Goal: Book appointment/travel/reservation

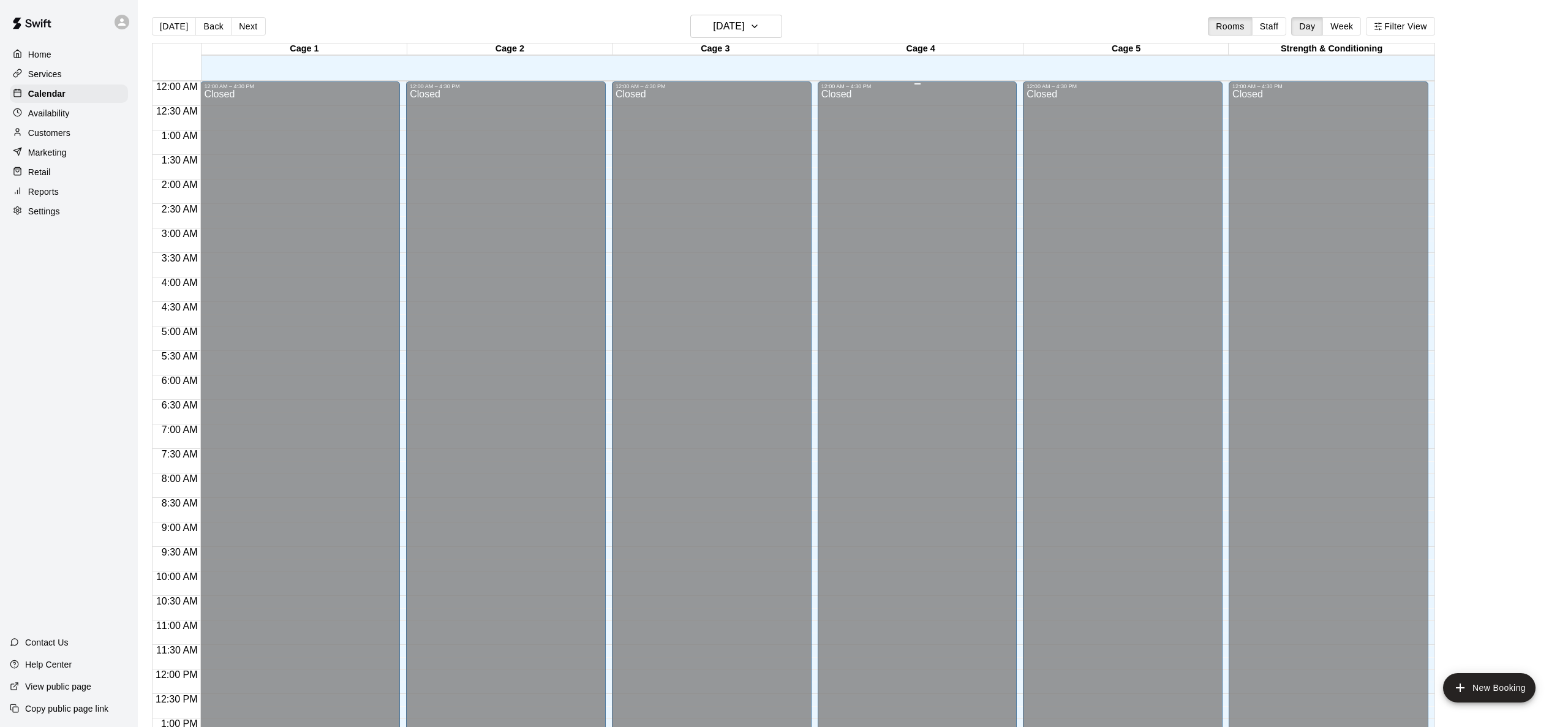
scroll to position [479, 0]
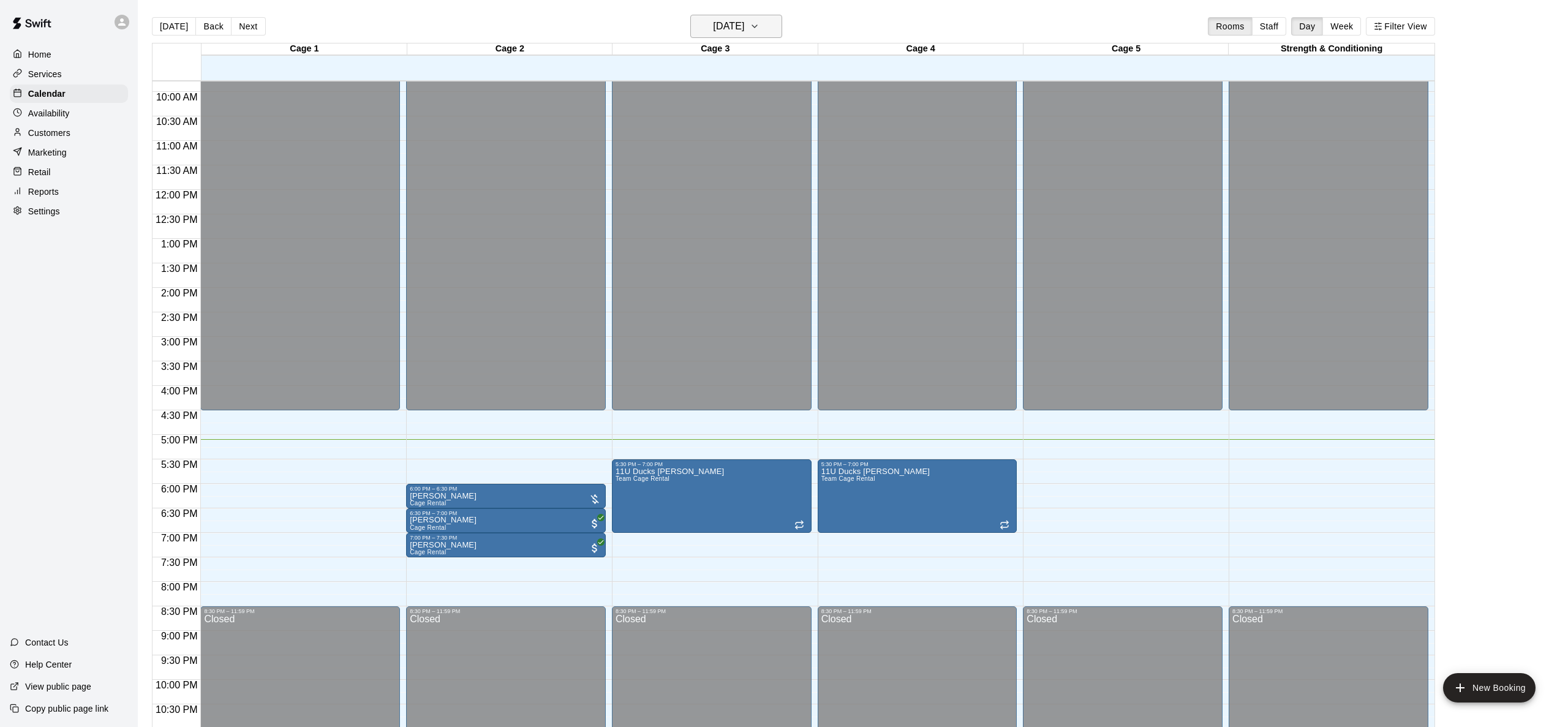
click at [757, 28] on icon "button" at bounding box center [754, 26] width 5 height 3
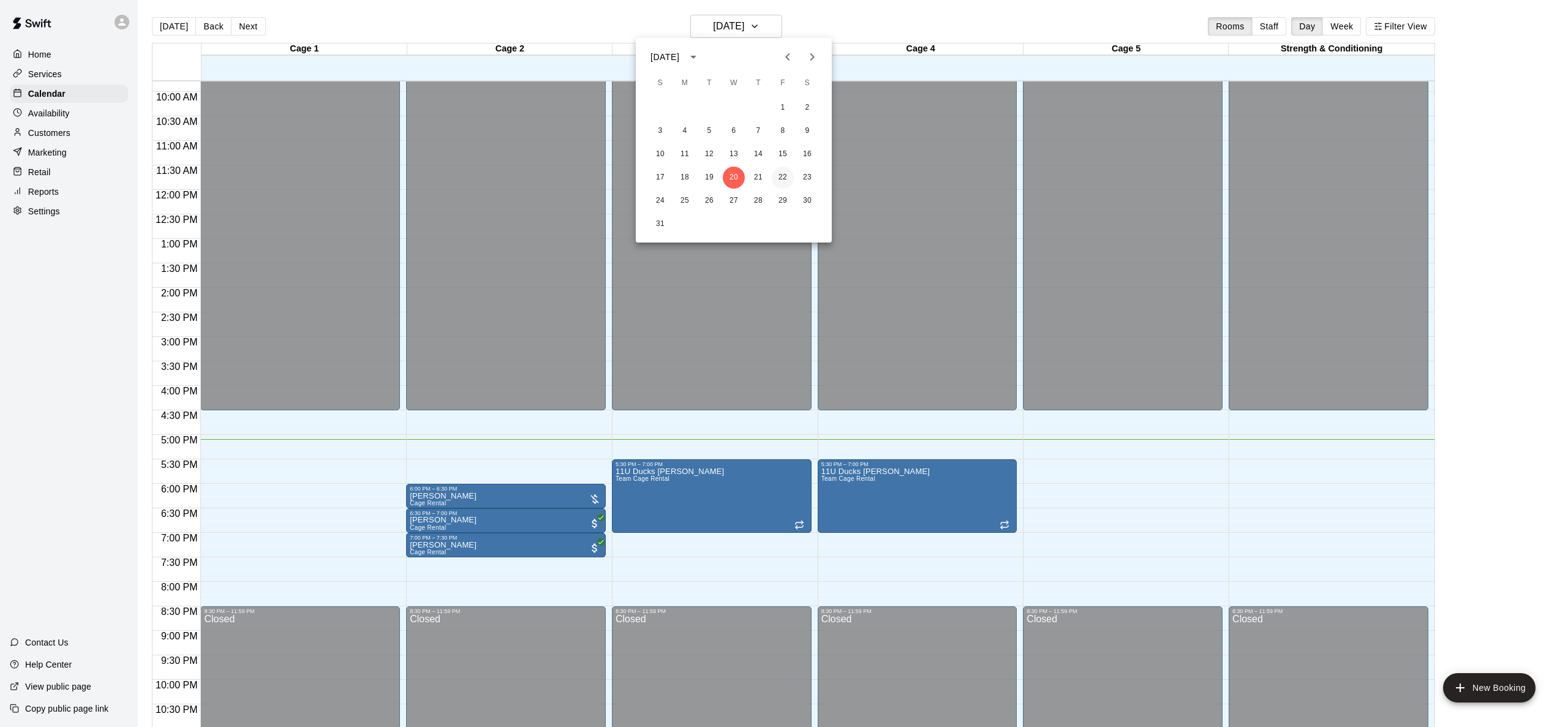
click at [784, 174] on button "22" at bounding box center [783, 178] width 22 height 22
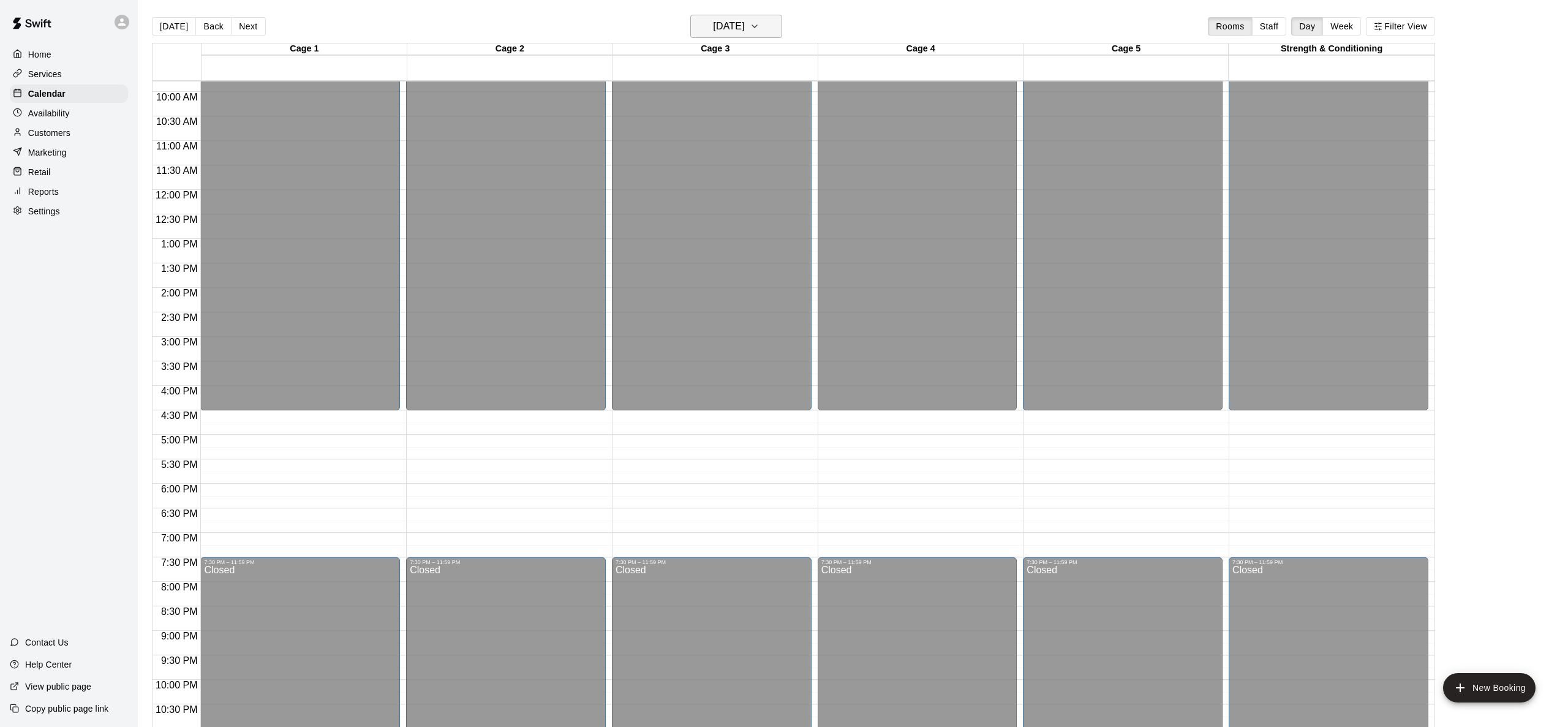
click at [713, 23] on h6 "[DATE]" at bounding box center [728, 26] width 31 height 18
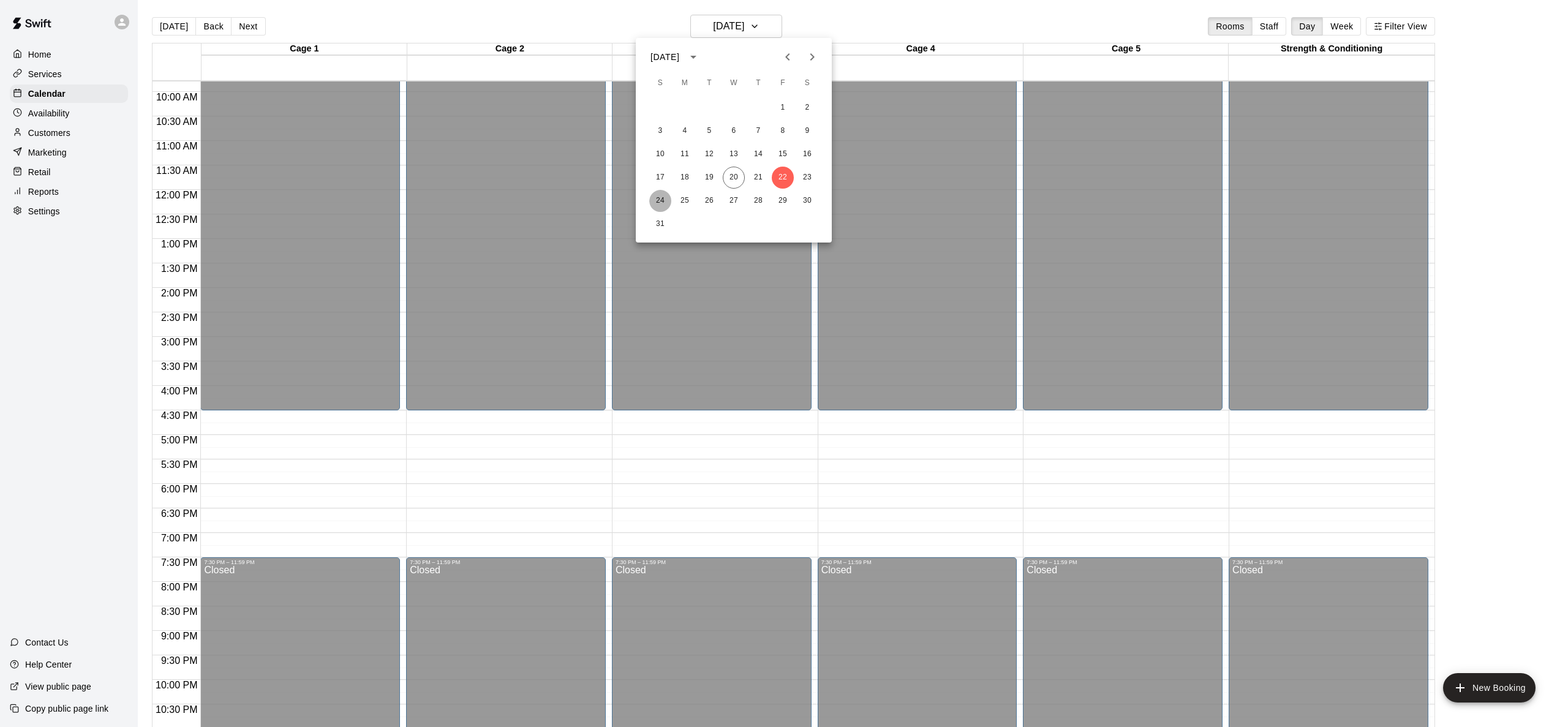
click at [663, 199] on button "24" at bounding box center [660, 201] width 22 height 22
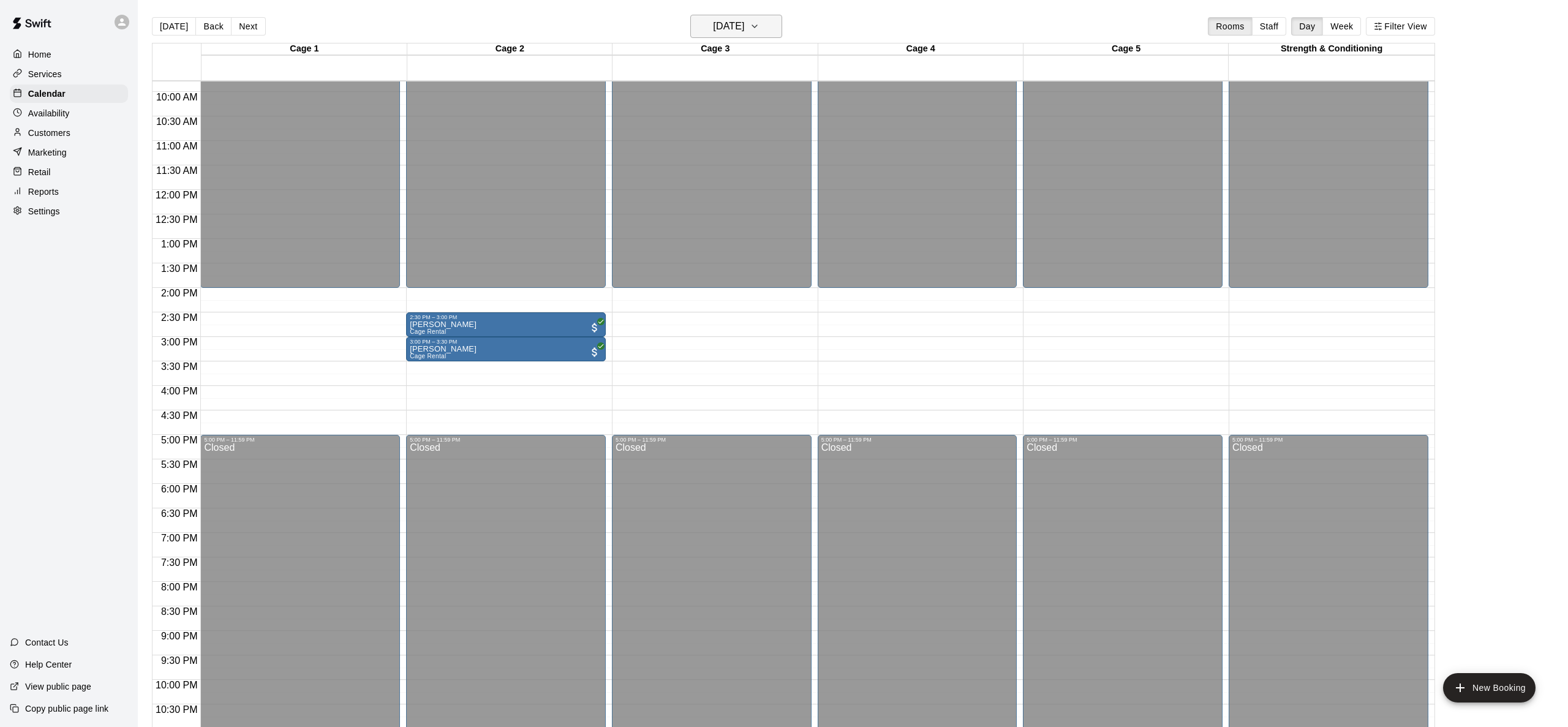
click at [713, 33] on h6 "[DATE]" at bounding box center [728, 26] width 31 height 18
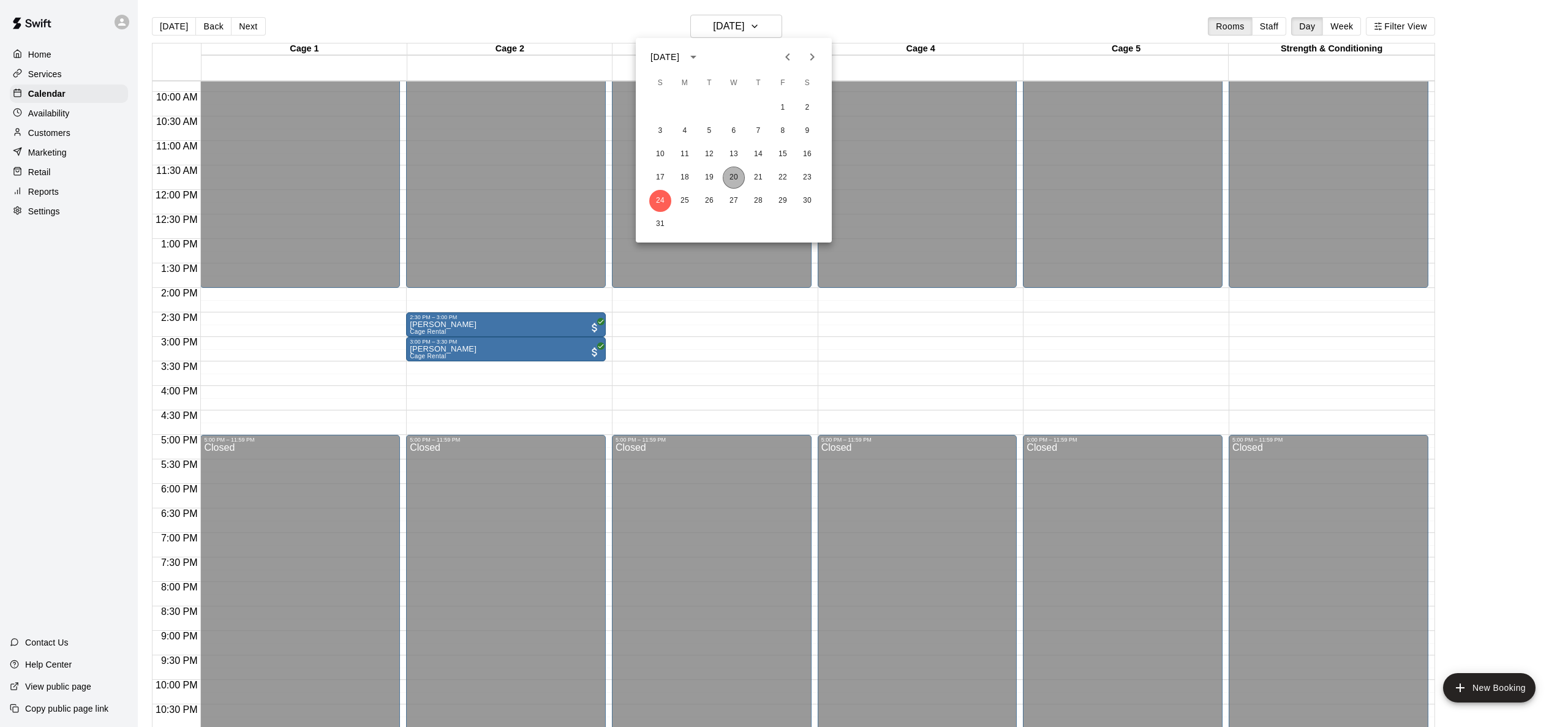
click at [733, 171] on button "20" at bounding box center [734, 178] width 22 height 22
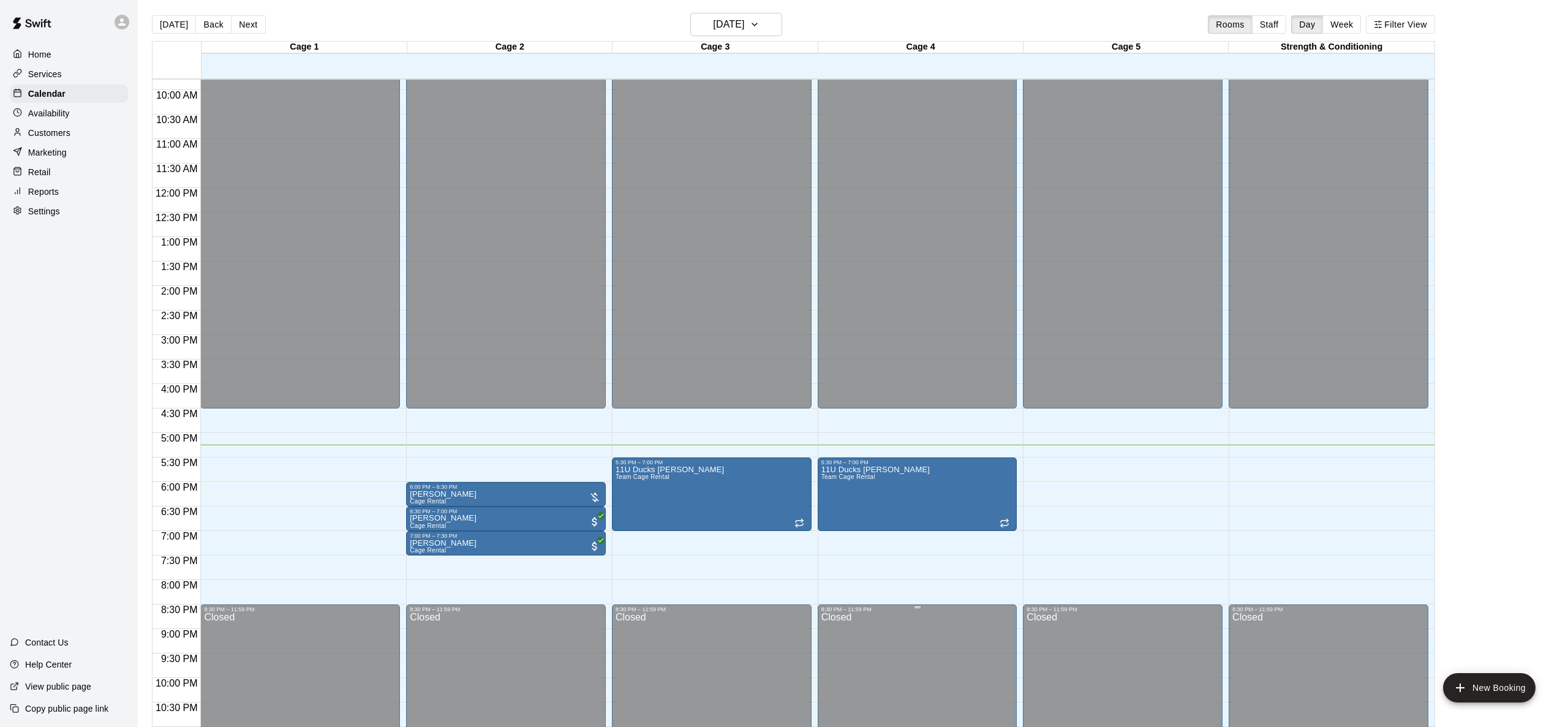
scroll to position [516, 0]
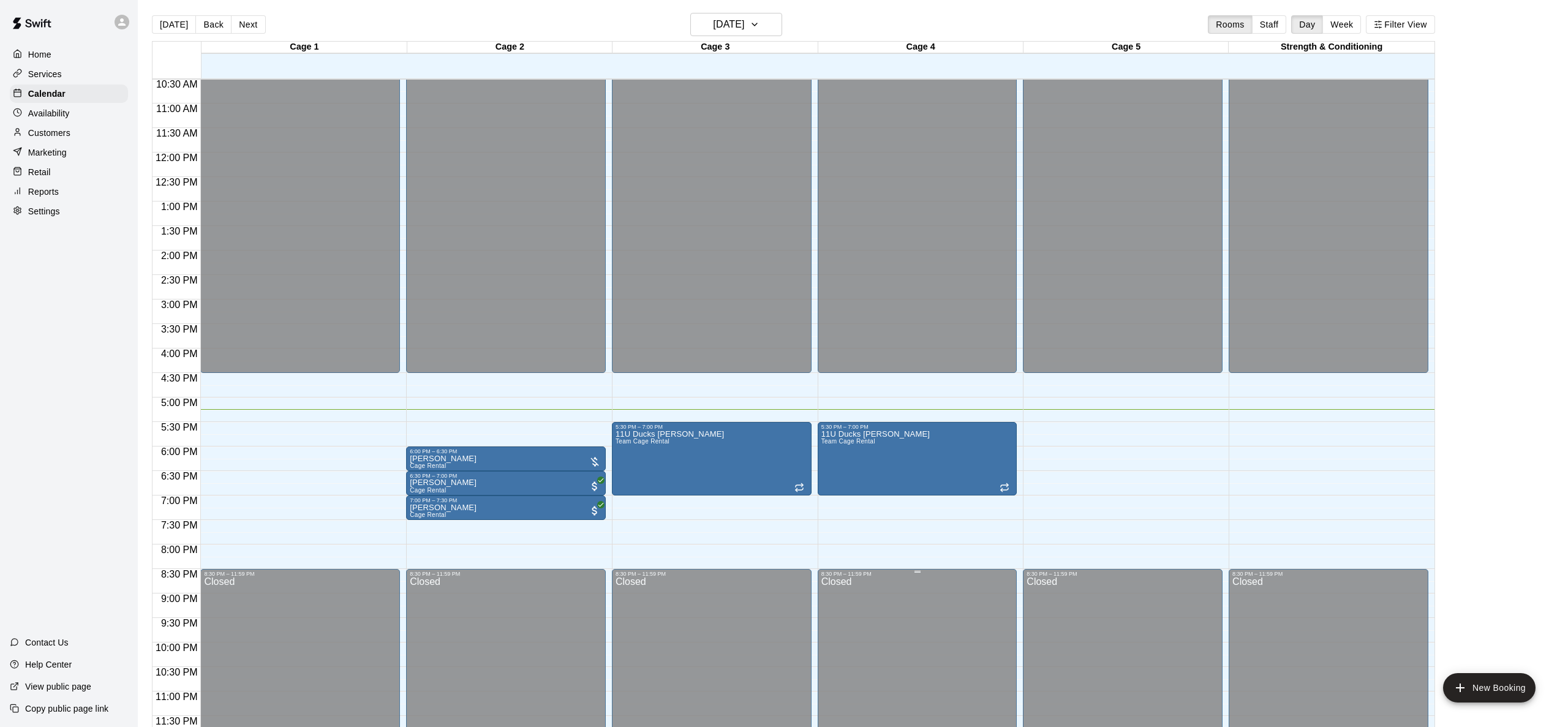
click at [904, 569] on div "12:00 AM – 4:30 PM Closed 5:30 PM – 7:00 PM 11U Ducks [PERSON_NAME] Team Cage R…" at bounding box center [918, 153] width 200 height 1176
click at [744, 30] on h6 "[DATE]" at bounding box center [728, 24] width 31 height 18
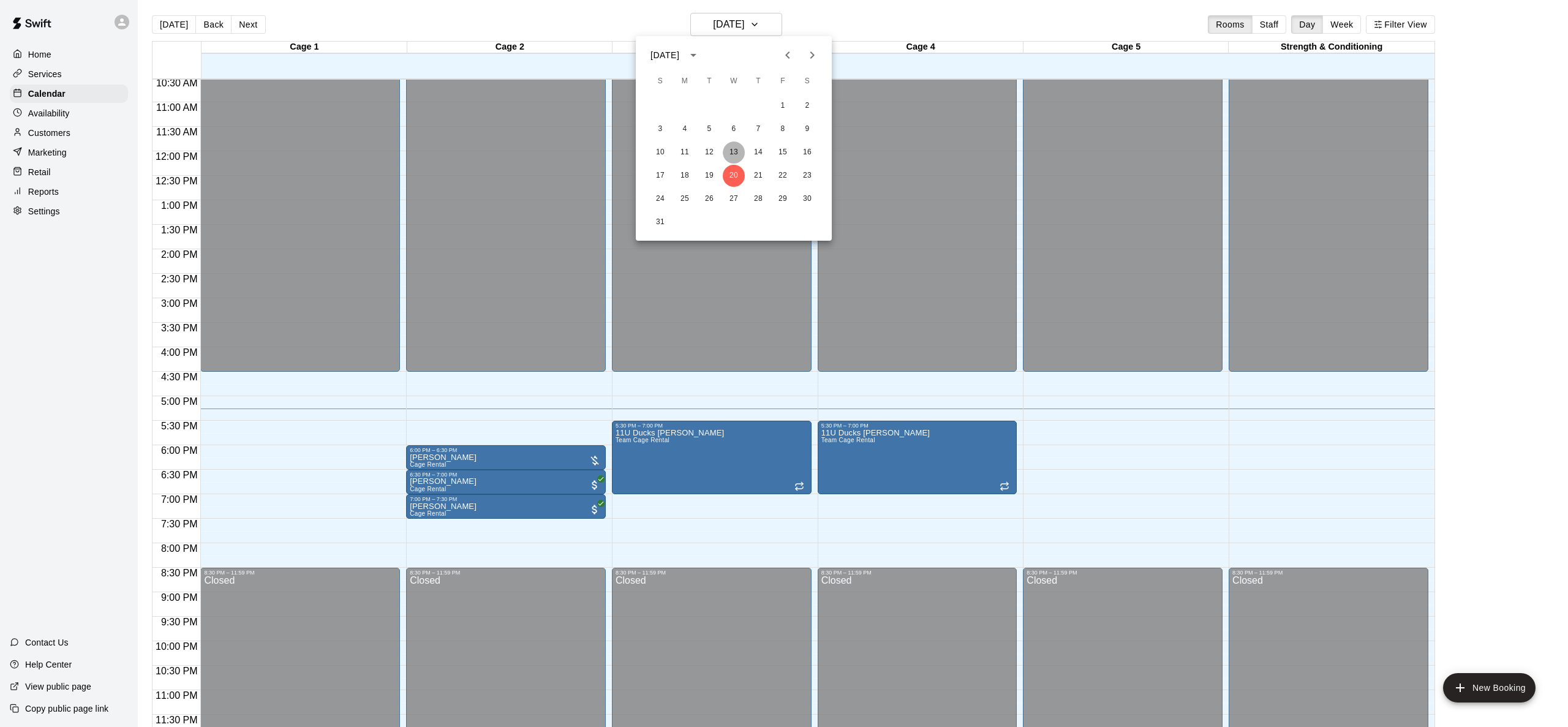
click at [732, 151] on button "13" at bounding box center [734, 153] width 22 height 22
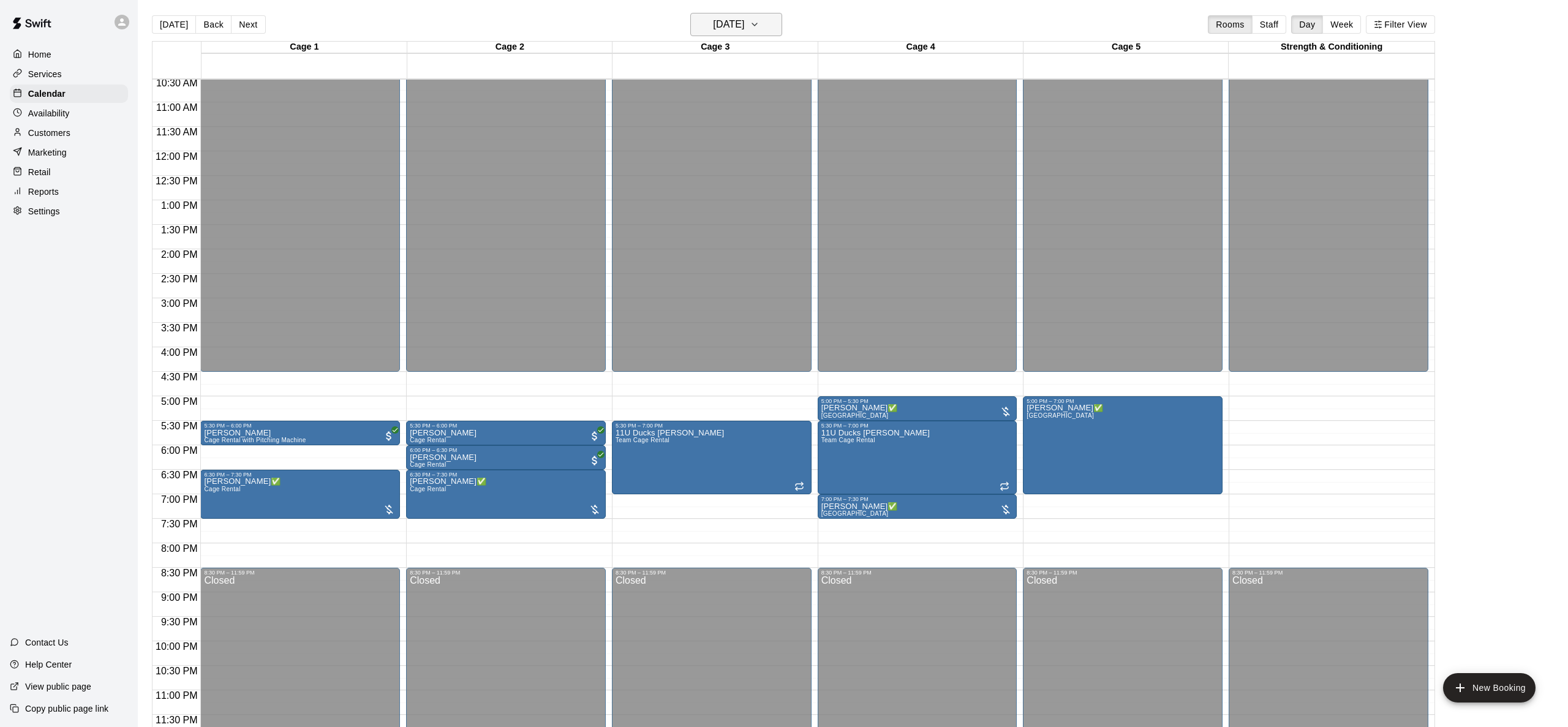
click at [713, 31] on h6 "[DATE]" at bounding box center [728, 24] width 31 height 18
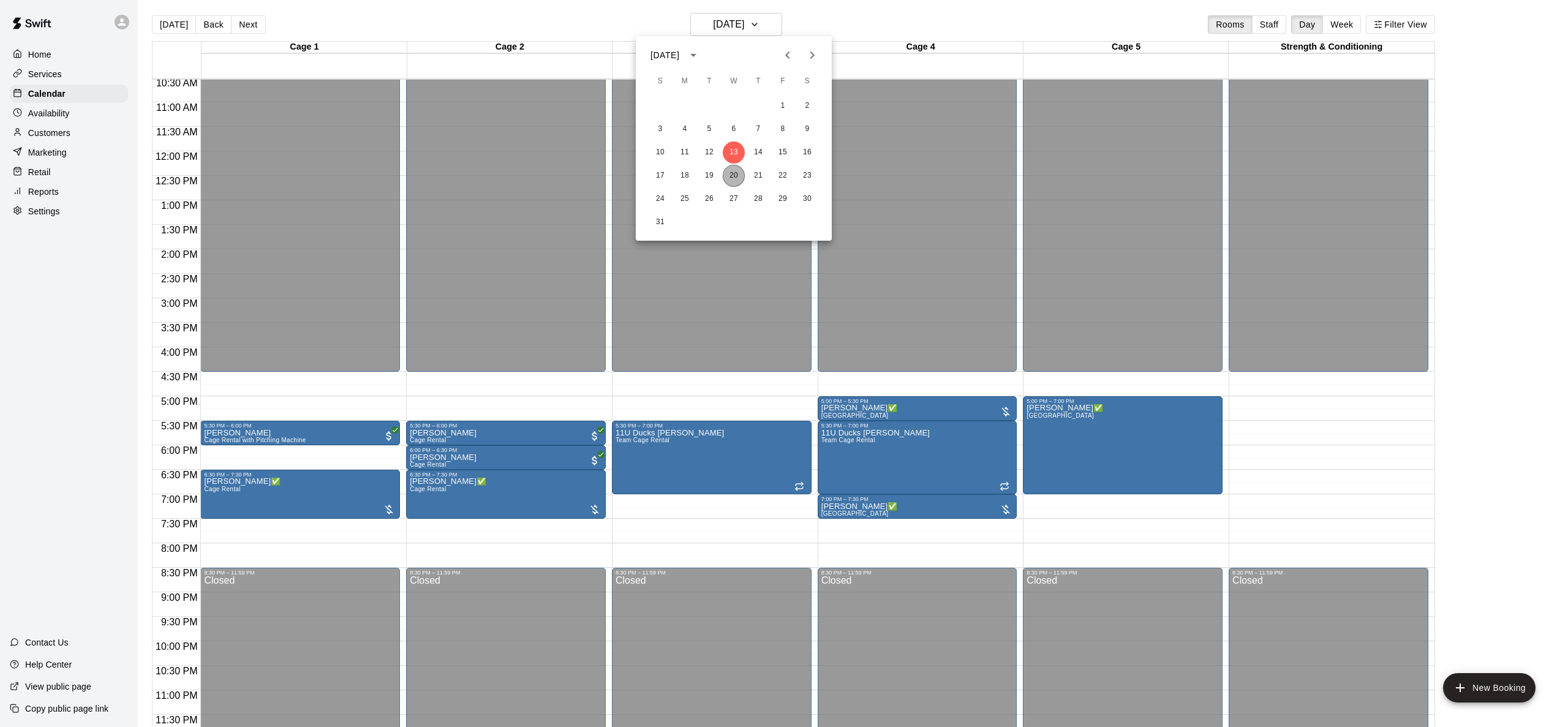
drag, startPoint x: 732, startPoint y: 173, endPoint x: 740, endPoint y: 170, distance: 8.5
click at [732, 172] on button "20" at bounding box center [734, 176] width 22 height 22
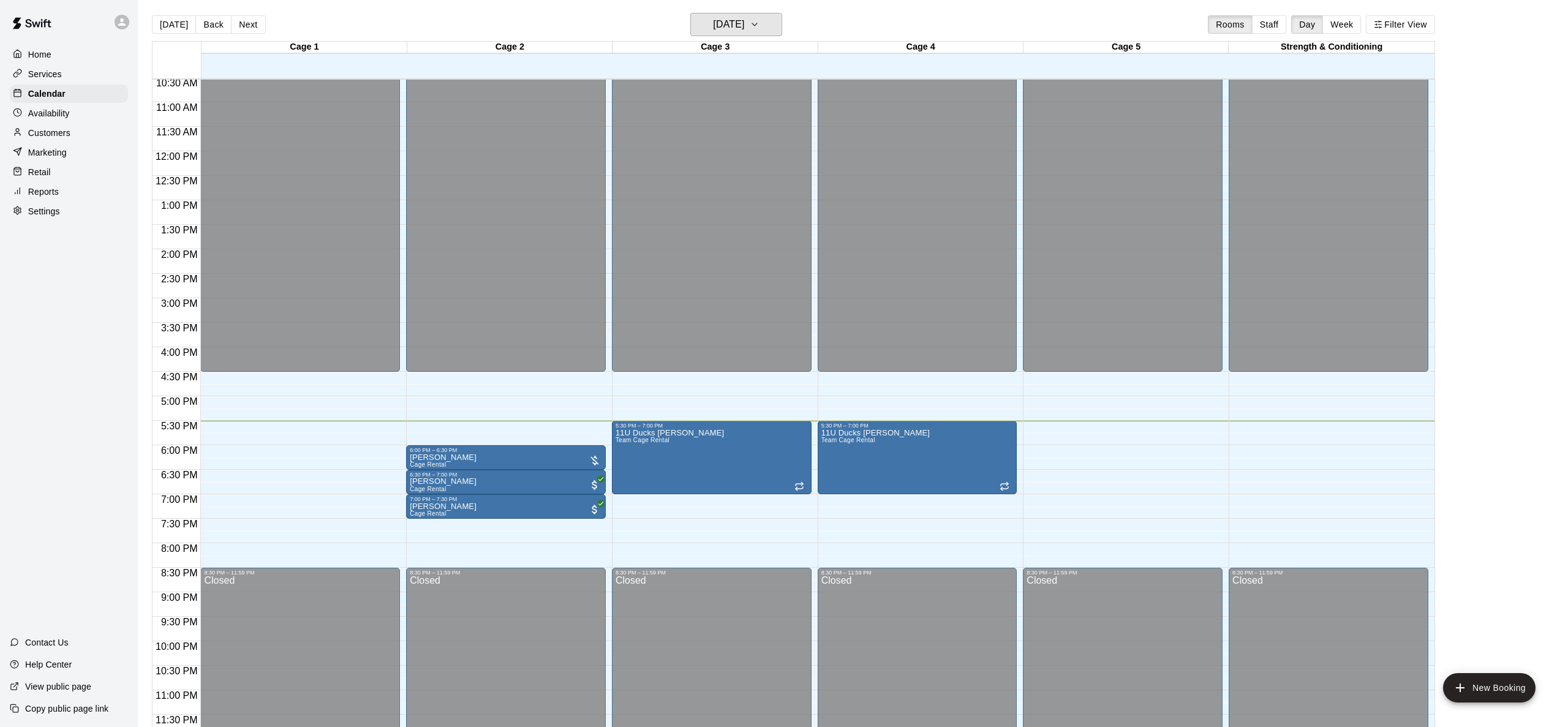
scroll to position [20, 0]
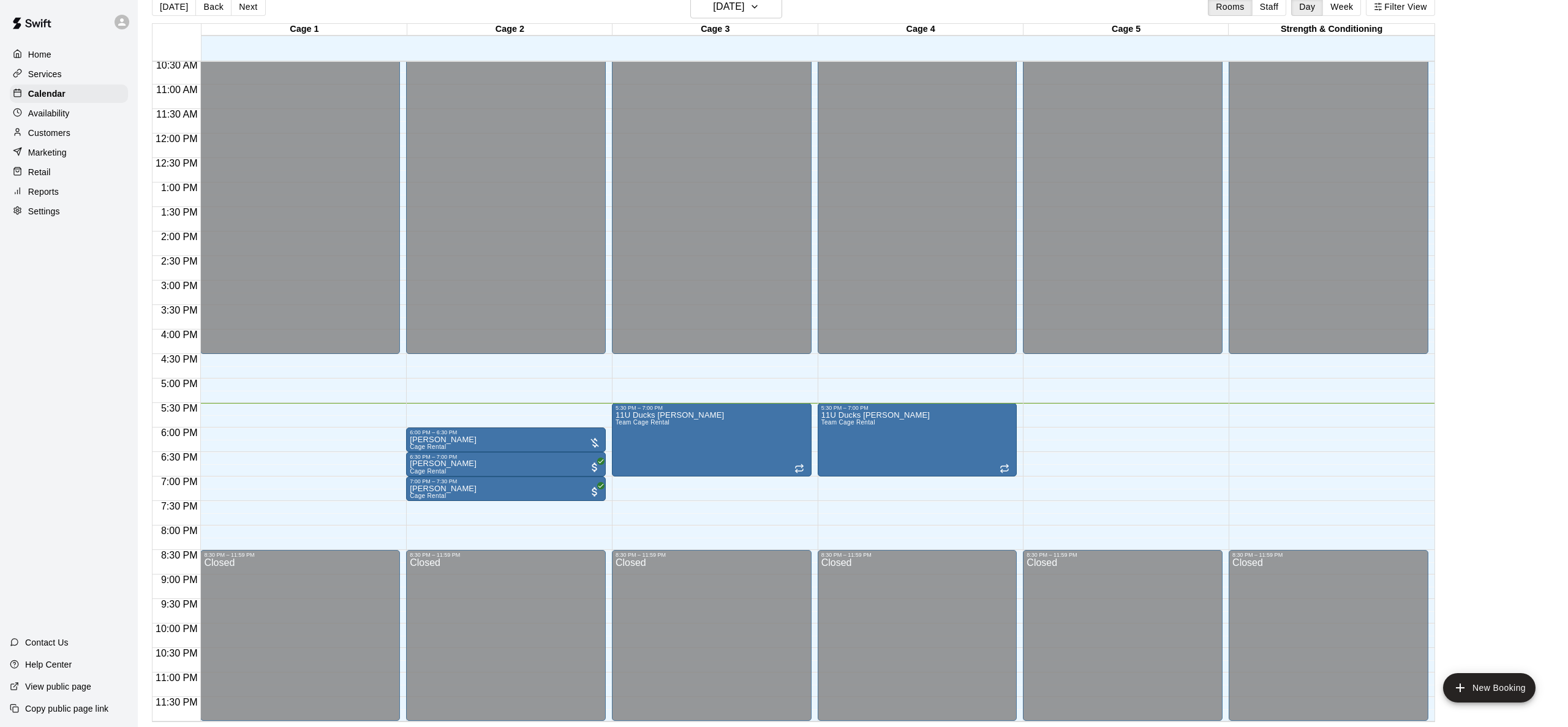
click at [514, 415] on div "12:00 AM – 4:30 PM Closed 6:00 PM – 6:30 PM [PERSON_NAME] Cage Rental 6:30 PM –…" at bounding box center [506, 133] width 200 height 1176
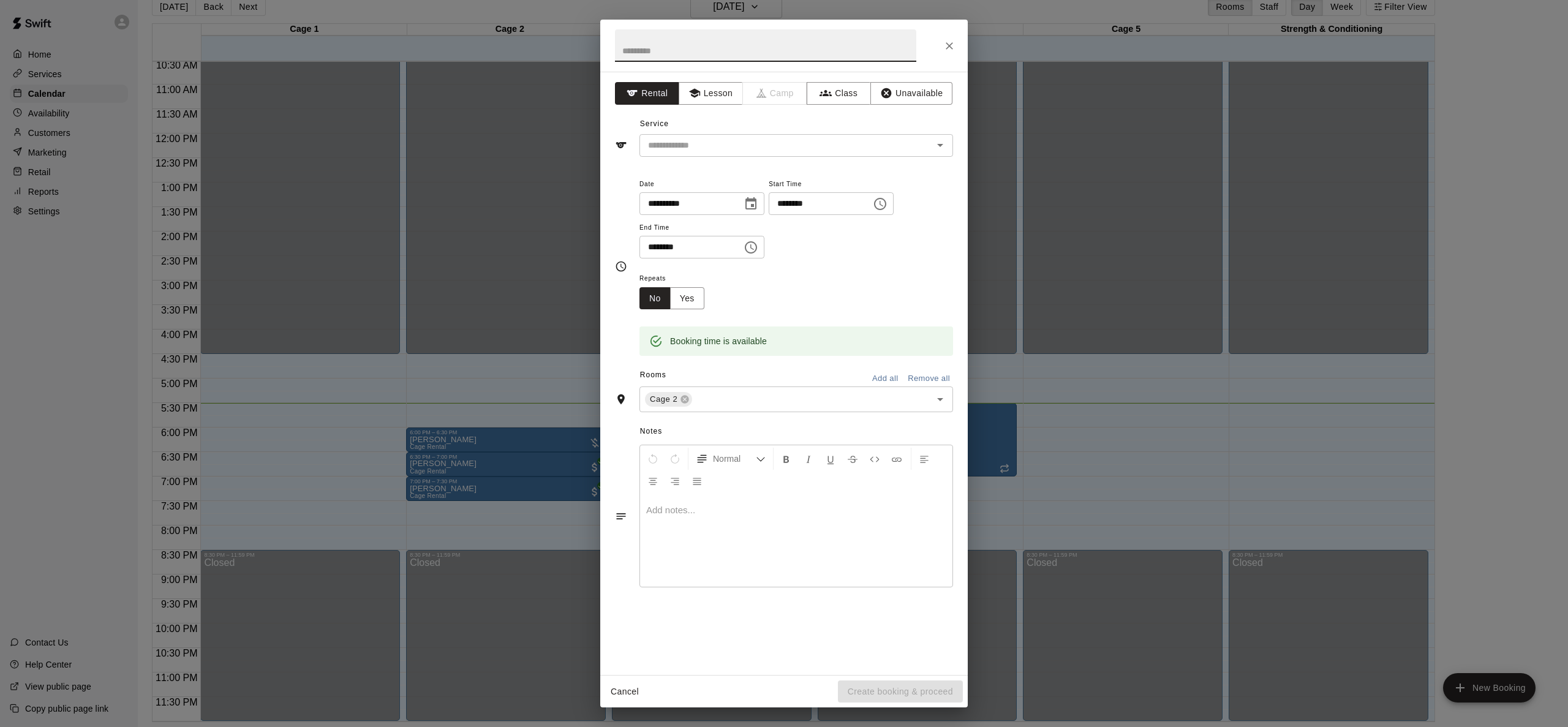
click at [514, 415] on div "**********" at bounding box center [784, 364] width 1568 height 727
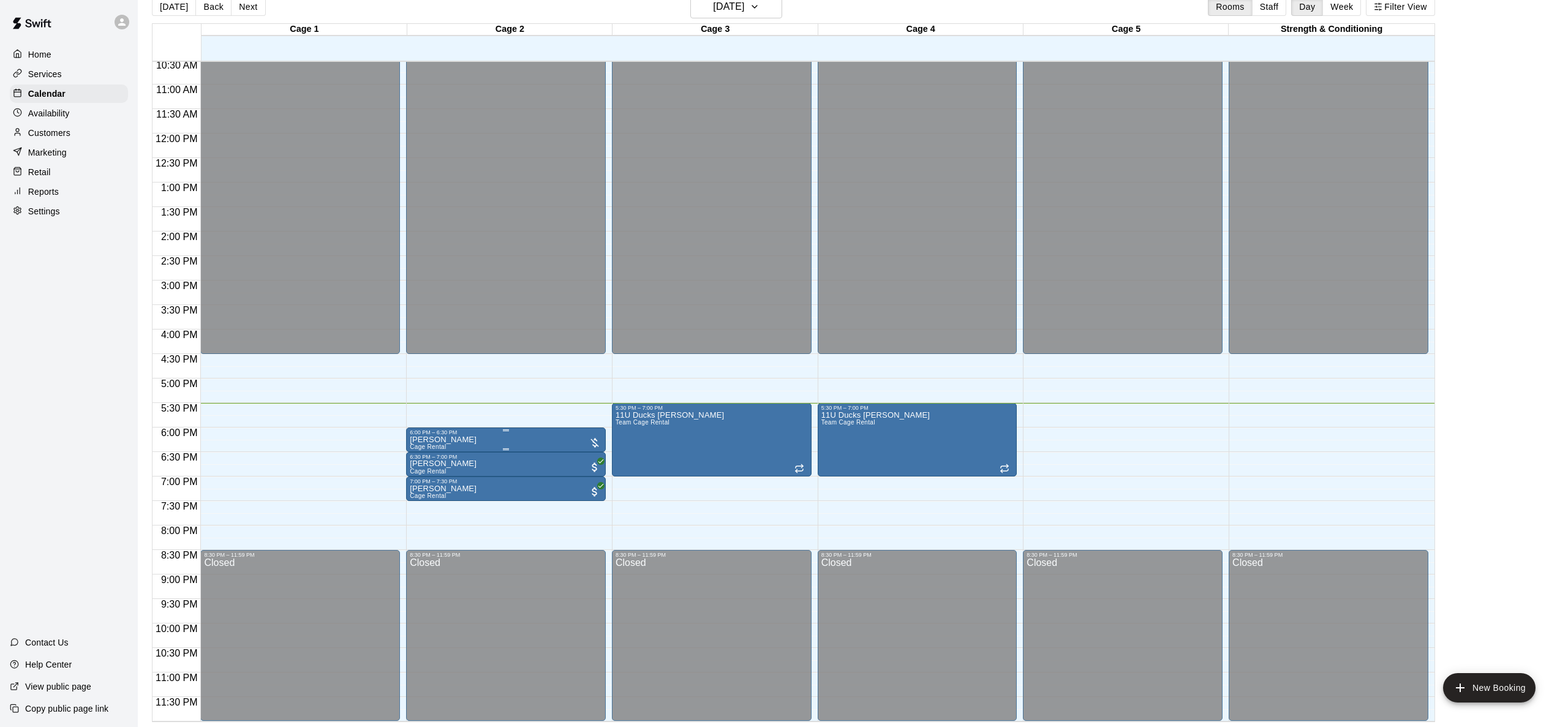
click at [423, 505] on icon "delete" at bounding box center [423, 506] width 8 height 11
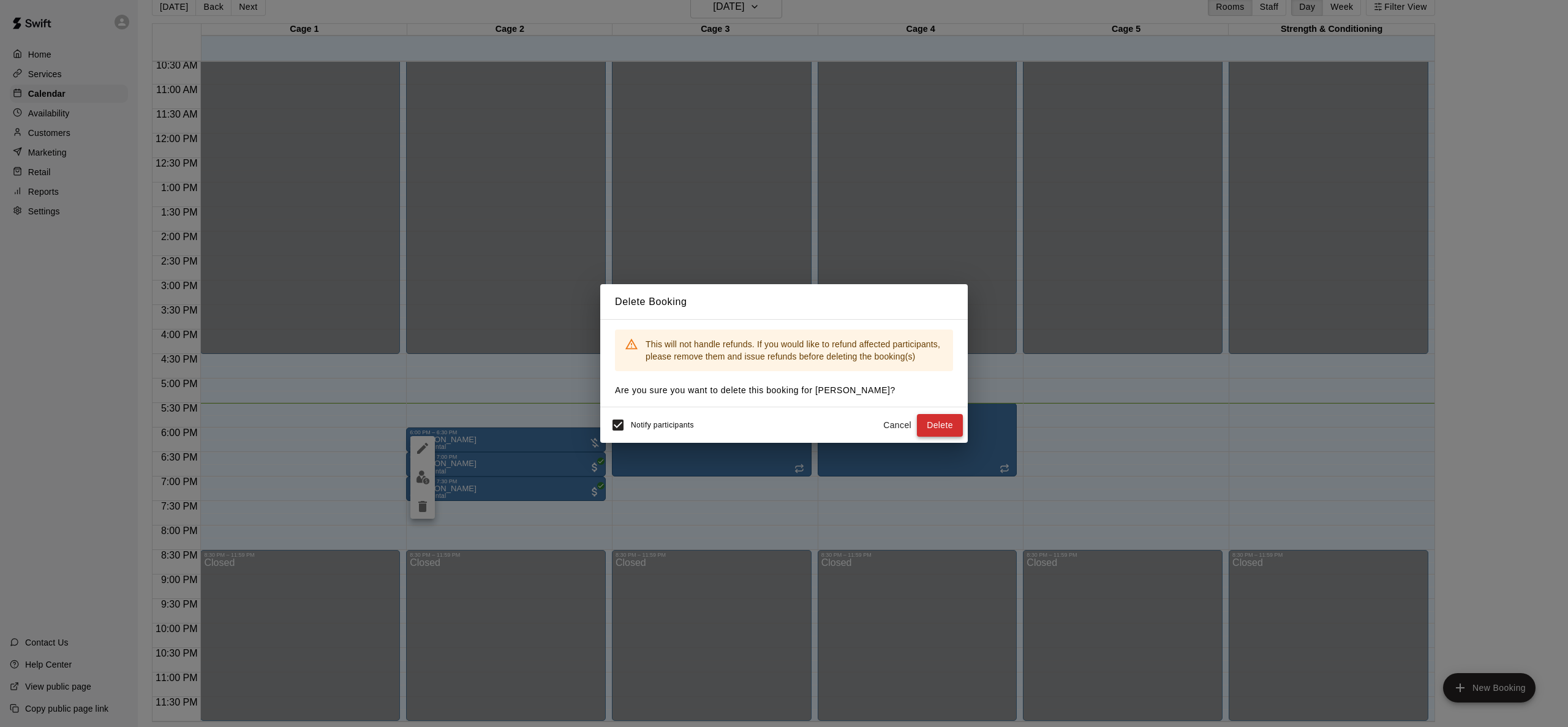
click at [938, 431] on button "Delete" at bounding box center [939, 425] width 46 height 23
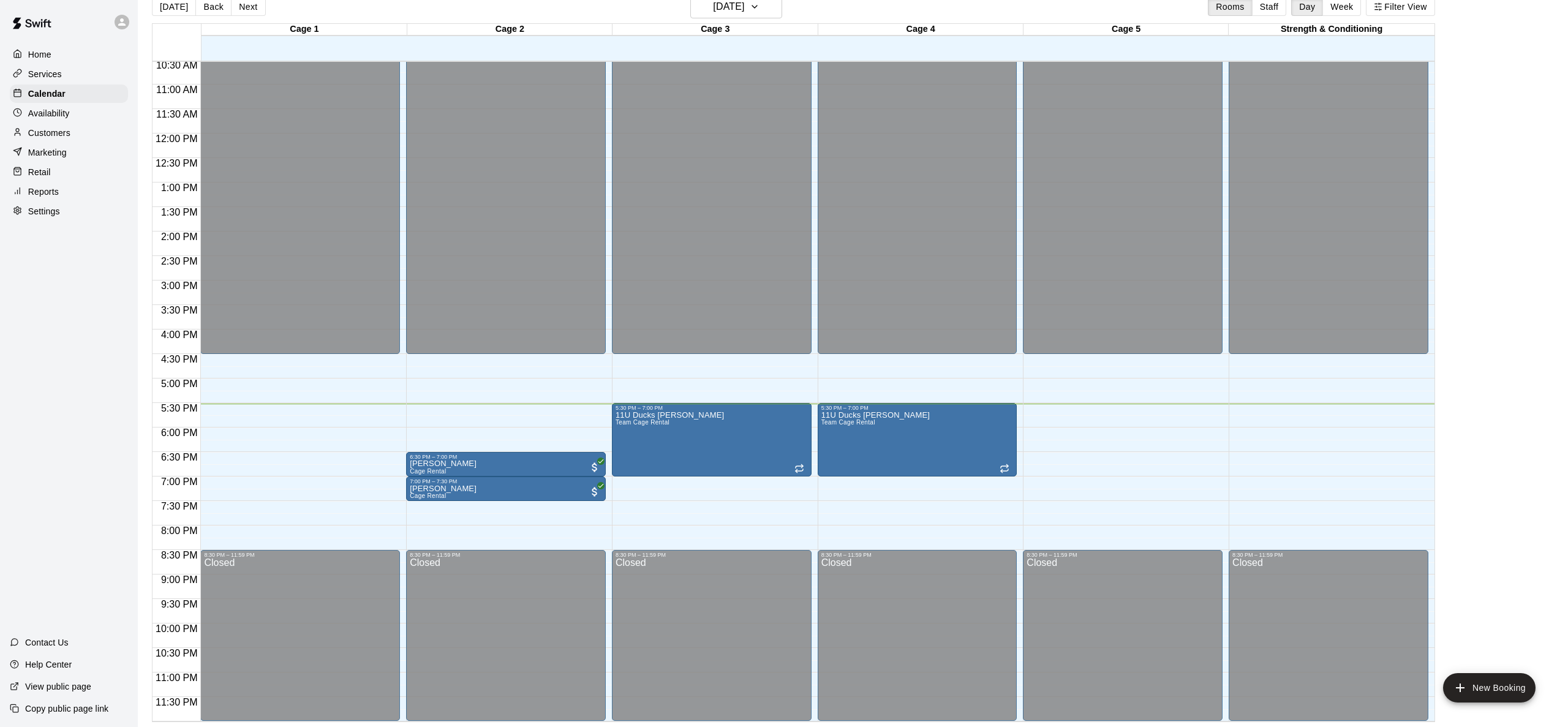
click at [500, 414] on div "12:00 AM – 4:30 PM Closed 6:30 PM – 7:00 PM [PERSON_NAME] Cage Rental 7:00 PM –…" at bounding box center [506, 133] width 200 height 1176
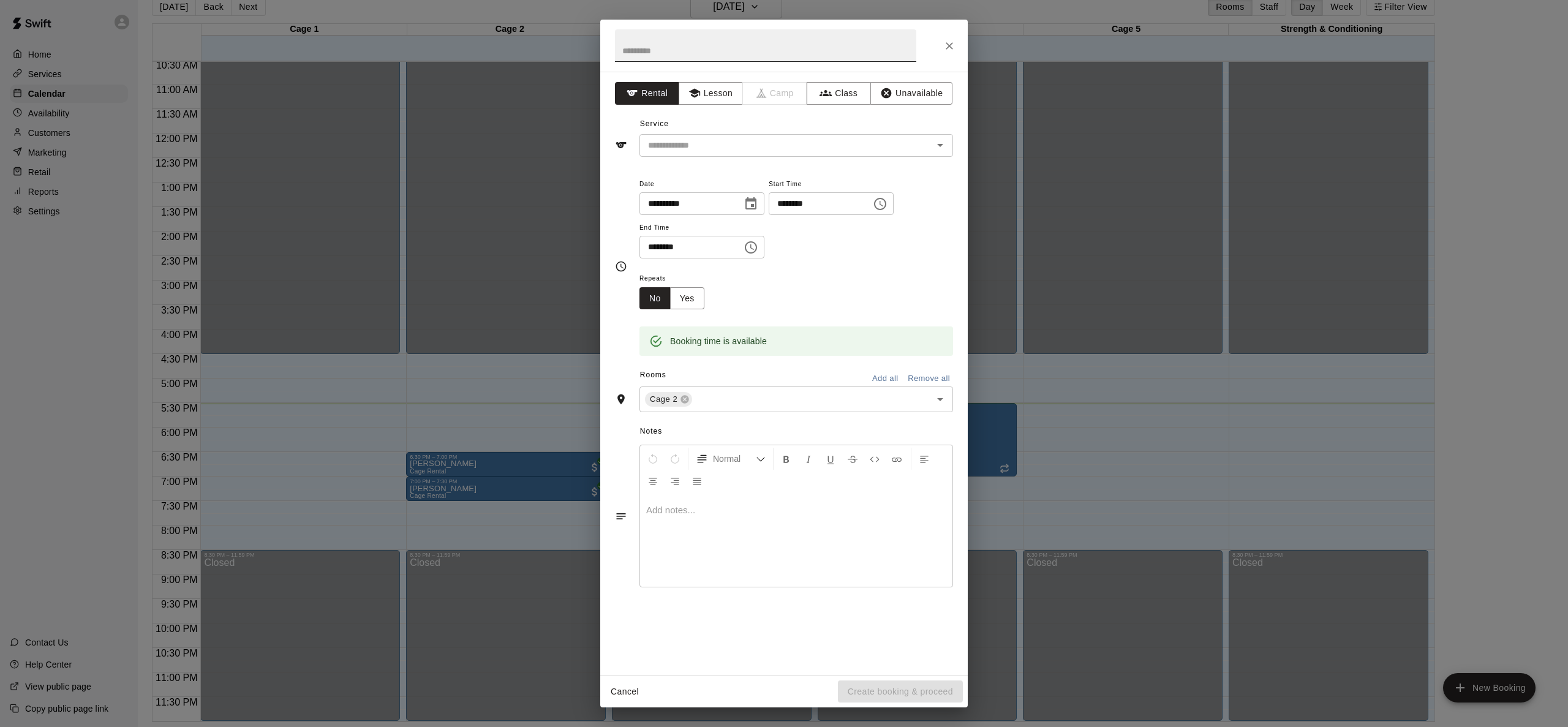
click at [684, 50] on input "text" at bounding box center [766, 45] width 302 height 33
type input "*"
type input "*****"
click at [692, 142] on input "text" at bounding box center [779, 145] width 270 height 15
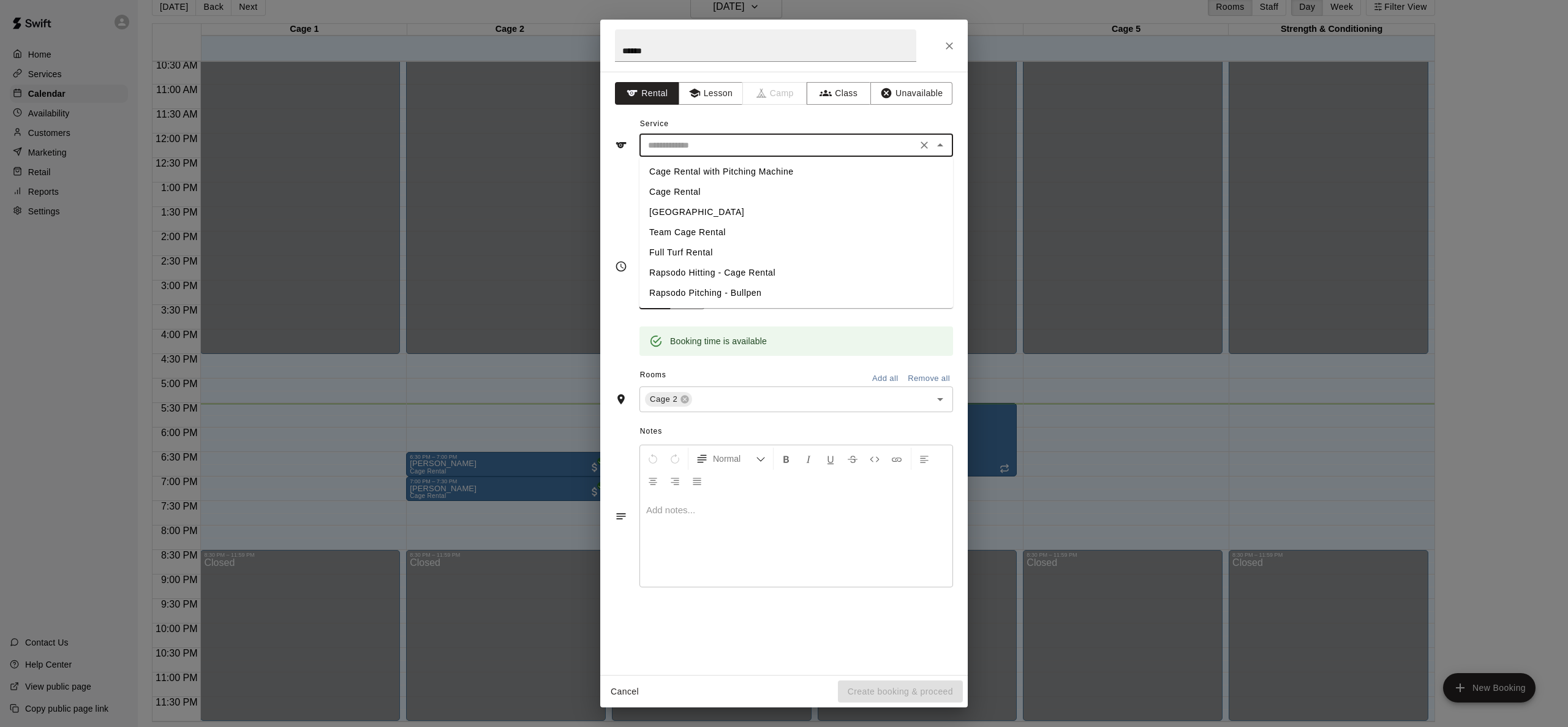
click at [691, 191] on li "Cage Rental" at bounding box center [796, 192] width 313 height 20
type input "**********"
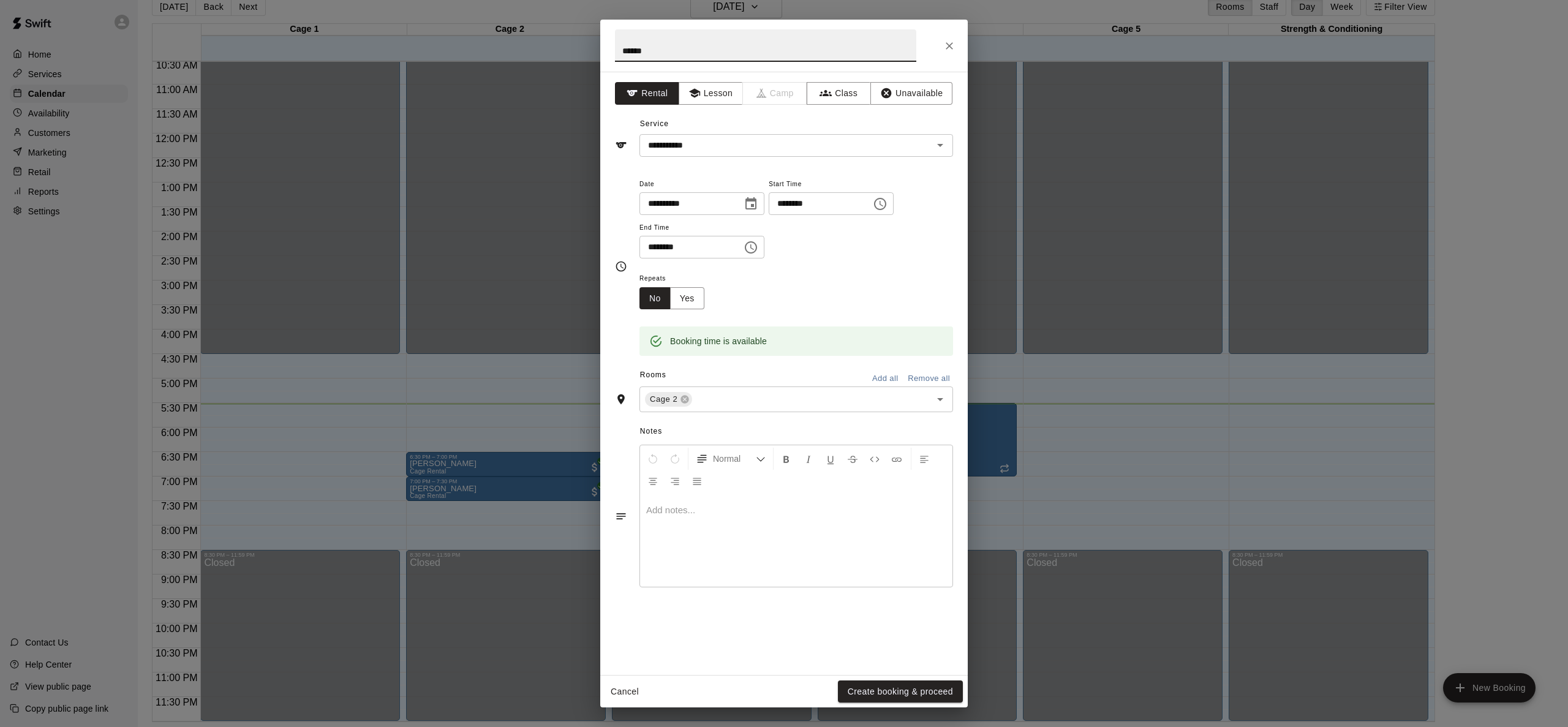
click at [667, 57] on input "*****" at bounding box center [766, 45] width 302 height 33
type input "**********"
click at [953, 692] on button "Create booking & proceed" at bounding box center [900, 691] width 125 height 23
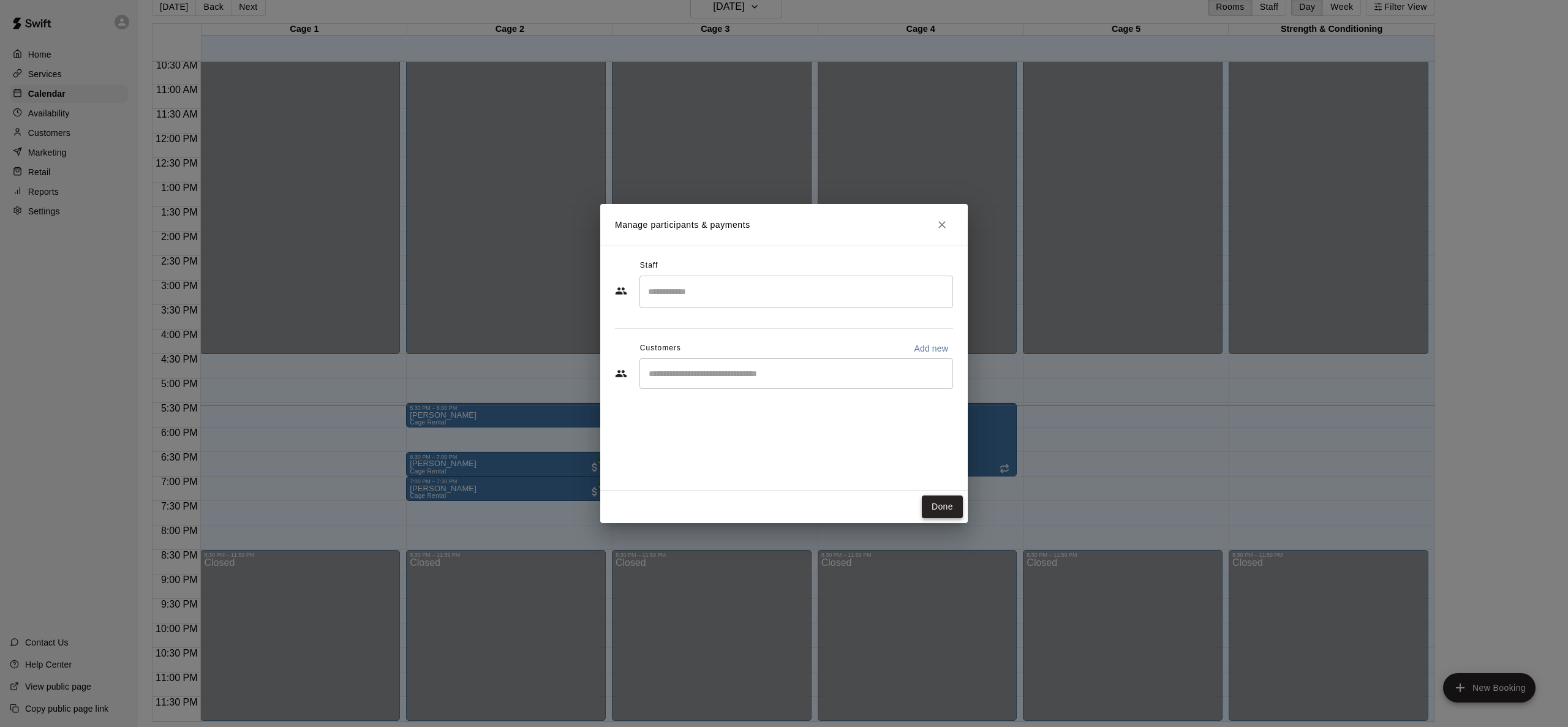
click at [928, 509] on button "Done" at bounding box center [942, 507] width 41 height 23
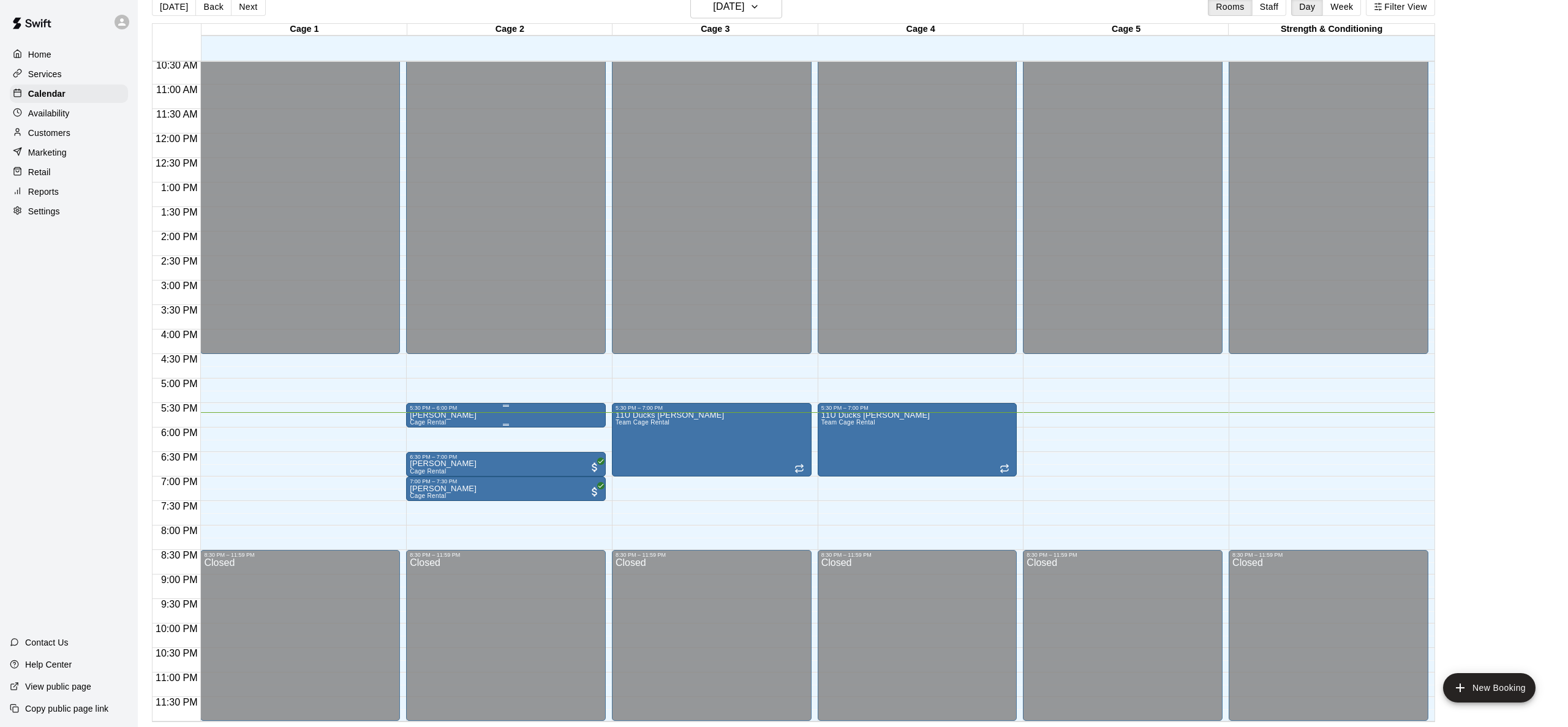
click at [446, 421] on span "Cage Rental" at bounding box center [428, 423] width 36 height 7
click at [419, 432] on icon "edit" at bounding box center [423, 432] width 15 height 15
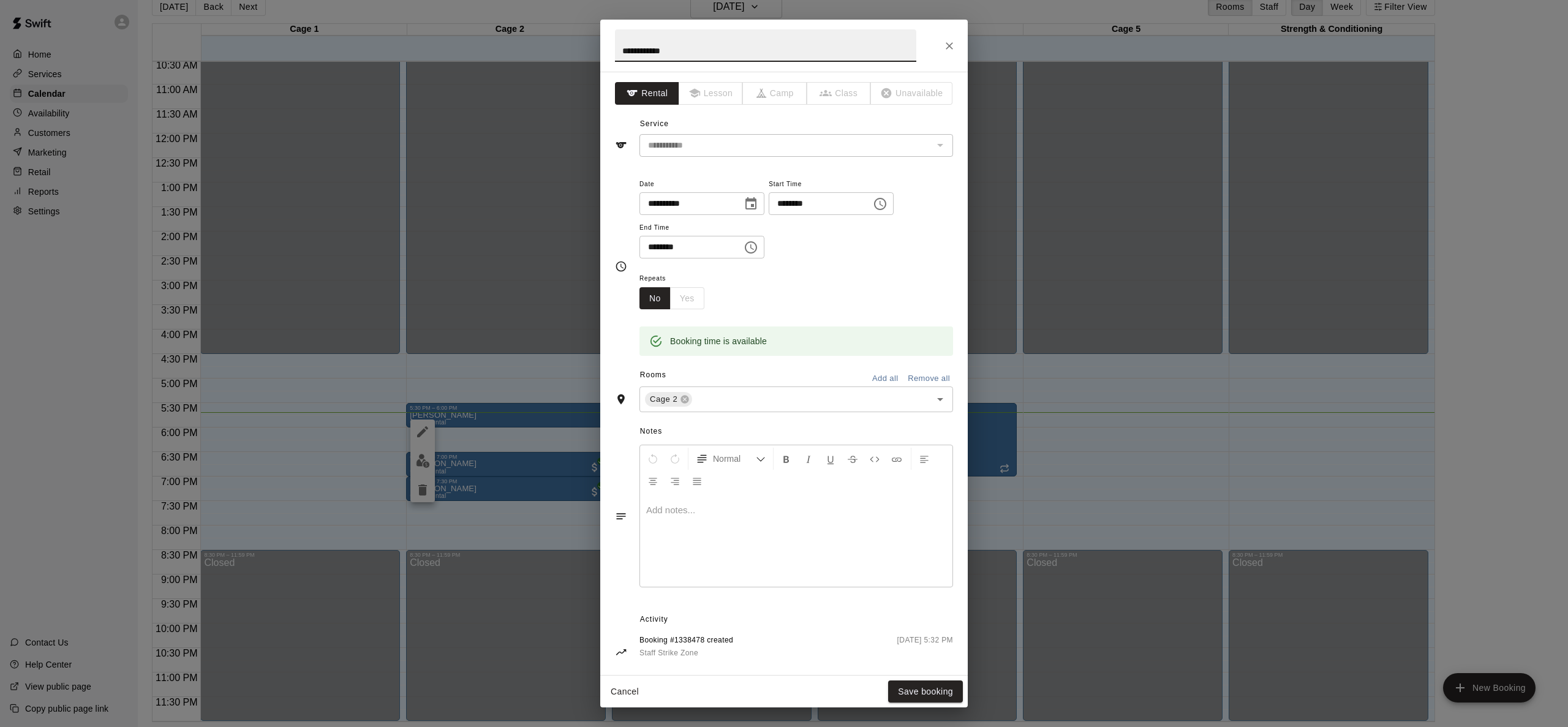
click at [671, 54] on input "**********" at bounding box center [766, 45] width 302 height 33
type input "**********"
click at [934, 697] on button "Save booking" at bounding box center [926, 691] width 75 height 23
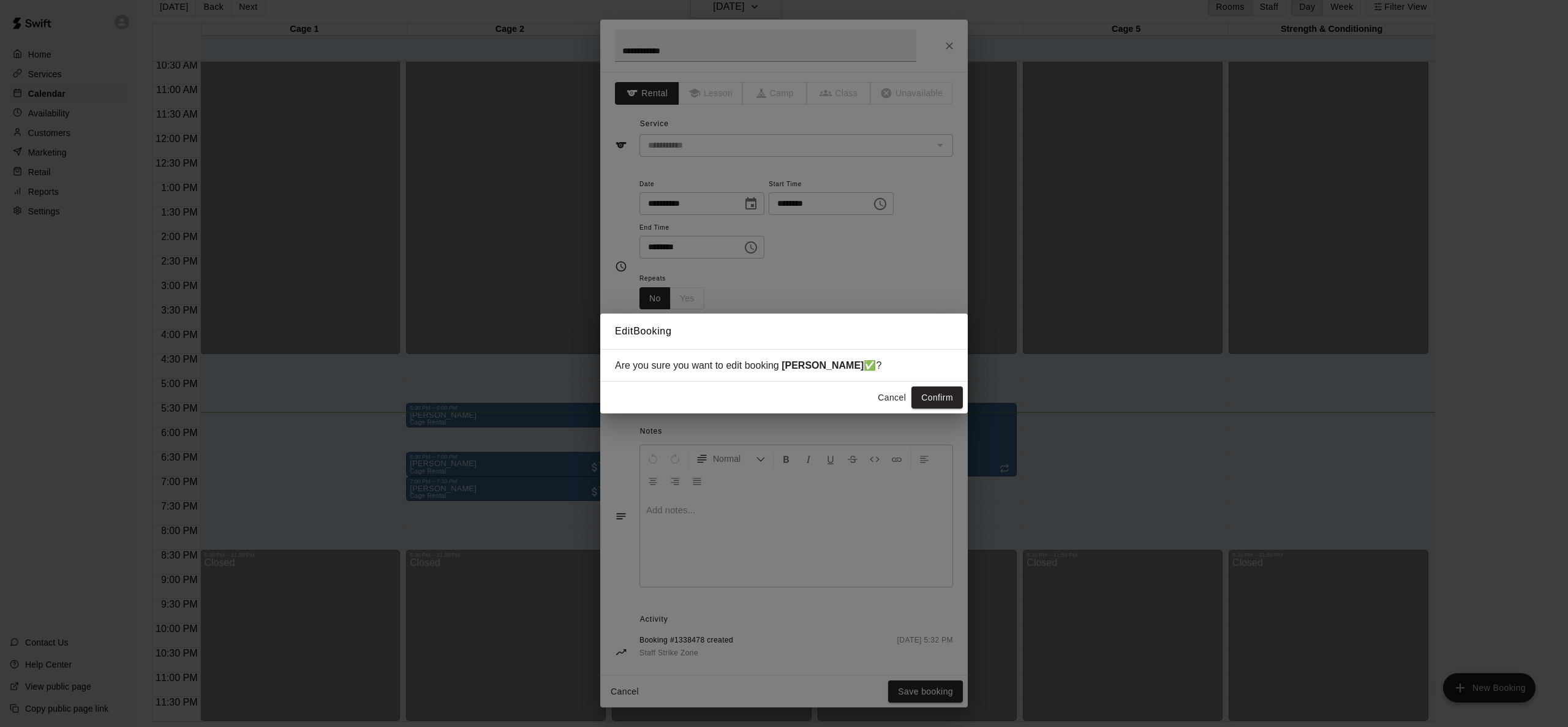
click at [940, 403] on button "Confirm" at bounding box center [937, 398] width 52 height 23
